Goal: Check status: Check status

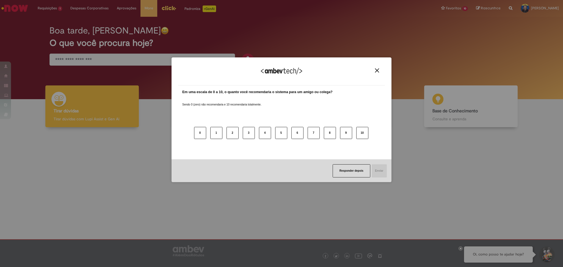
click at [146, 57] on div "Agradecemos seu feedback! Em uma escala de 0 a 10, o quanto você recomendaria o…" at bounding box center [281, 133] width 563 height 267
click at [377, 70] on img "Close" at bounding box center [377, 70] width 4 height 4
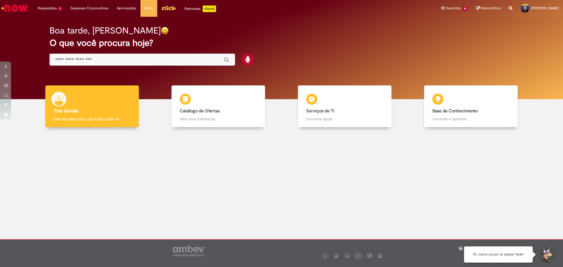
click at [196, 61] on input "Basta digitar aqui" at bounding box center [136, 60] width 163 height 6
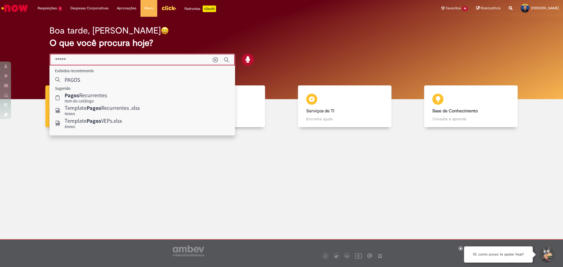
type input "*****"
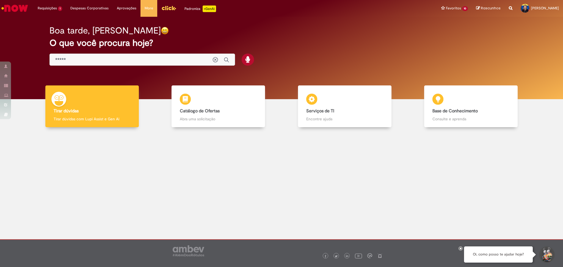
click at [261, 32] on div "Boa tarde, [PERSON_NAME]" at bounding box center [281, 31] width 464 height 10
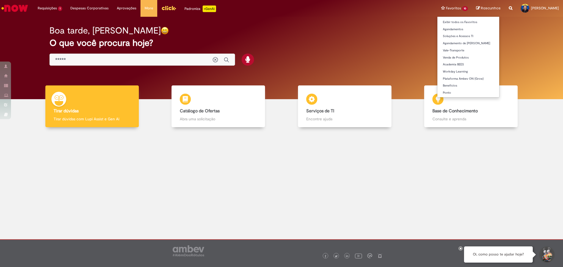
click at [458, 11] on li "Favoritos 10 Exibir todos os Favoritos Agendamentos Soluções e Acessos TI Agend…" at bounding box center [454, 8] width 35 height 16
click at [456, 8] on li "Favoritos 10 Exibir todos os Favoritos Agendamentos Soluções e Acessos TI Agend…" at bounding box center [454, 8] width 35 height 16
click at [454, 8] on li "Favoritos 10 Exibir todos os Favoritos Agendamentos Soluções e Acessos TI Agend…" at bounding box center [454, 8] width 35 height 16
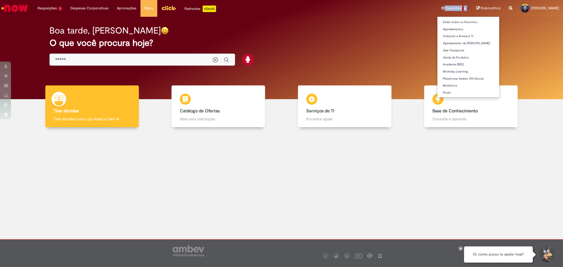
click at [452, 9] on li "Favoritos 10 Exibir todos os Favoritos Agendamentos Soluções e Acessos TI Agend…" at bounding box center [454, 8] width 35 height 16
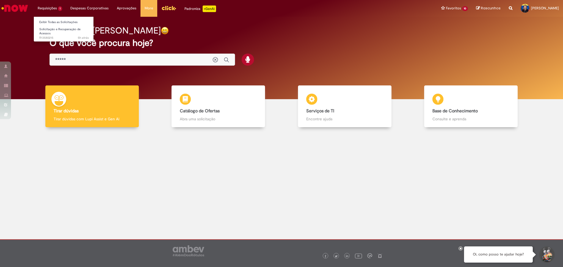
click at [40, 8] on li "Requisições 1 Exibir Todas as Solicitações Solicitação e Recuperação de Acessos…" at bounding box center [50, 8] width 33 height 16
click at [45, 24] on link "Exibir Todas as Solicitações" at bounding box center [64, 22] width 60 height 6
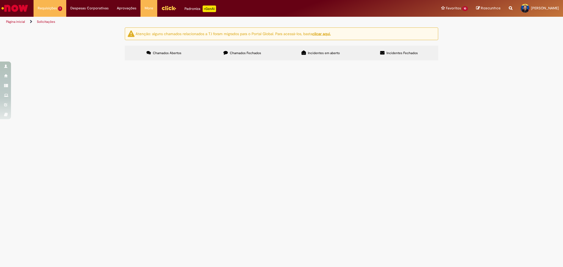
click at [236, 48] on label "Chamados Fechados" at bounding box center [242, 53] width 78 height 15
click at [0, 0] on span "AR11 AMEX - VUELOS PAGAMENTO [DATE]" at bounding box center [0, 0] width 0 height 0
click at [0, 0] on span "Pagos Recurrentes" at bounding box center [0, 0] width 0 height 0
click at [0, 0] on span "R13524815" at bounding box center [0, 0] width 0 height 0
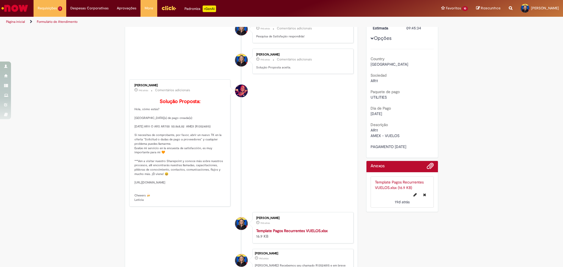
scroll to position [73, 0]
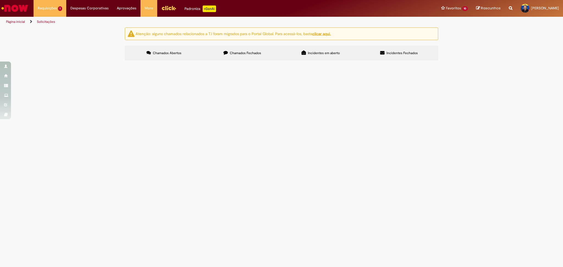
click at [244, 54] on span "Chamados Fechados" at bounding box center [245, 53] width 31 height 4
click at [0, 0] on span "Pagos Recorrentes - Hospedajes [DATE] AR11" at bounding box center [0, 0] width 0 height 0
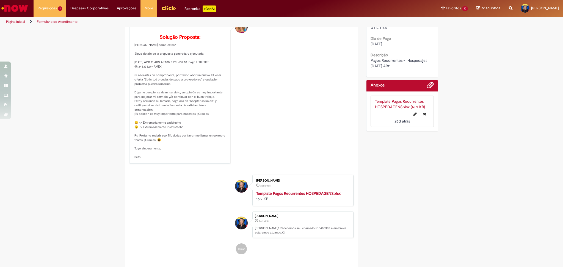
scroll to position [146, 0]
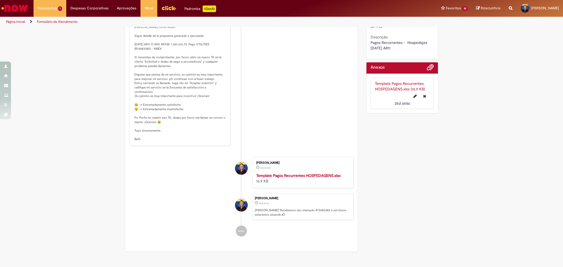
click at [317, 178] on strong "Template Pagos Recurrentes HOSPEDAGENS.xlsx" at bounding box center [298, 175] width 84 height 5
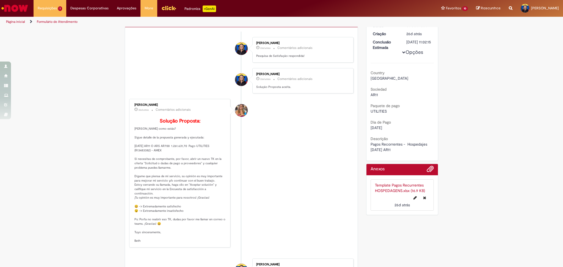
scroll to position [0, 0]
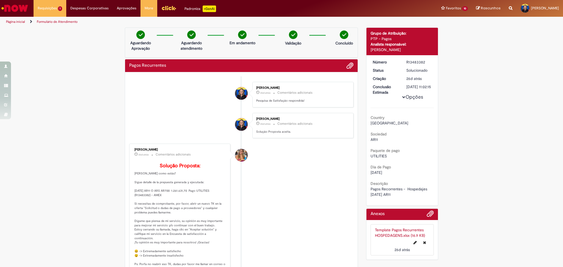
drag, startPoint x: 400, startPoint y: 62, endPoint x: 427, endPoint y: 63, distance: 26.7
click at [427, 63] on dd "R13483382" at bounding box center [419, 61] width 34 height 5
copy div "R13483382"
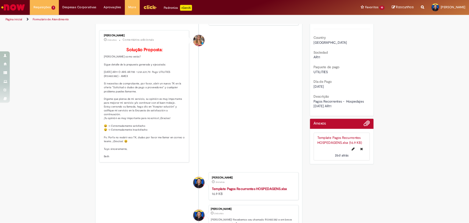
scroll to position [110, 0]
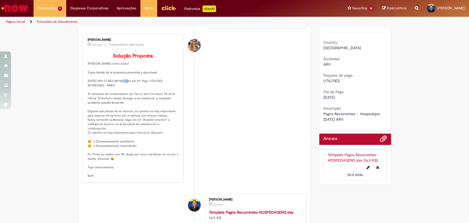
drag, startPoint x: 118, startPoint y: 89, endPoint x: 127, endPoint y: 90, distance: 8.4
click at [127, 90] on p "Solução Proposta: [PERSON_NAME] como estás? Sigue detalle de la prepuesta gener…" at bounding box center [134, 115] width 92 height 125
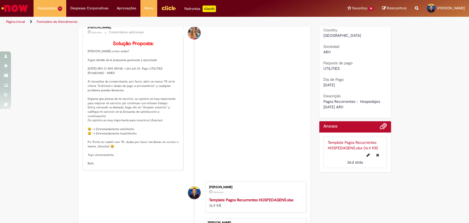
scroll to position [140, 0]
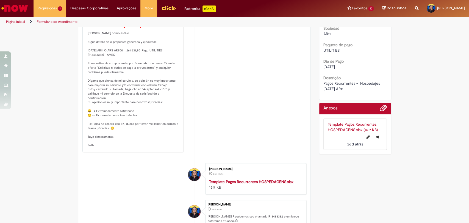
click at [95, 54] on p "Solução Proposta: [PERSON_NAME] como estás? Sigue detalle de la prepuesta gener…" at bounding box center [134, 85] width 92 height 125
click at [103, 69] on p "Solução Proposta: [PERSON_NAME] como estás? Sigue detalle de la prepuesta gener…" at bounding box center [134, 85] width 92 height 125
click at [92, 57] on p "Solução Proposta: [PERSON_NAME] como estás? Sigue detalle de la prepuesta gener…" at bounding box center [134, 85] width 92 height 125
click at [96, 72] on p "Solução Proposta: [PERSON_NAME] como estás? Sigue detalle de la prepuesta gener…" at bounding box center [134, 85] width 92 height 125
click at [121, 79] on p "Solução Proposta: [PERSON_NAME] como estás? Sigue detalle de la prepuesta gener…" at bounding box center [134, 85] width 92 height 125
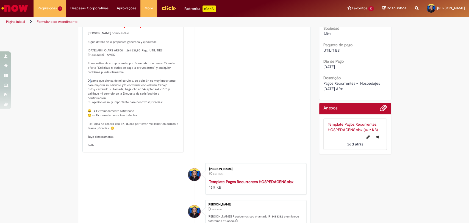
click at [121, 79] on p "Solução Proposta: [PERSON_NAME] como estás? Sigue detalle de la prepuesta gener…" at bounding box center [134, 85] width 92 height 125
click at [126, 72] on p "Solução Proposta: [PERSON_NAME] como estás? Sigue detalle de la prepuesta gener…" at bounding box center [134, 85] width 92 height 125
click at [128, 77] on p "Solução Proposta: [PERSON_NAME] como estás? Sigue detalle de la prepuesta gener…" at bounding box center [134, 85] width 92 height 125
click at [132, 80] on p "Solução Proposta: [PERSON_NAME] como estás? Sigue detalle de la prepuesta gener…" at bounding box center [134, 85] width 92 height 125
click at [145, 74] on p "Solução Proposta: [PERSON_NAME] como estás? Sigue detalle de la prepuesta gener…" at bounding box center [134, 85] width 92 height 125
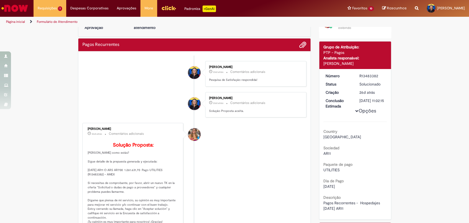
scroll to position [0, 0]
